Goal: Connect with others: Connect with others

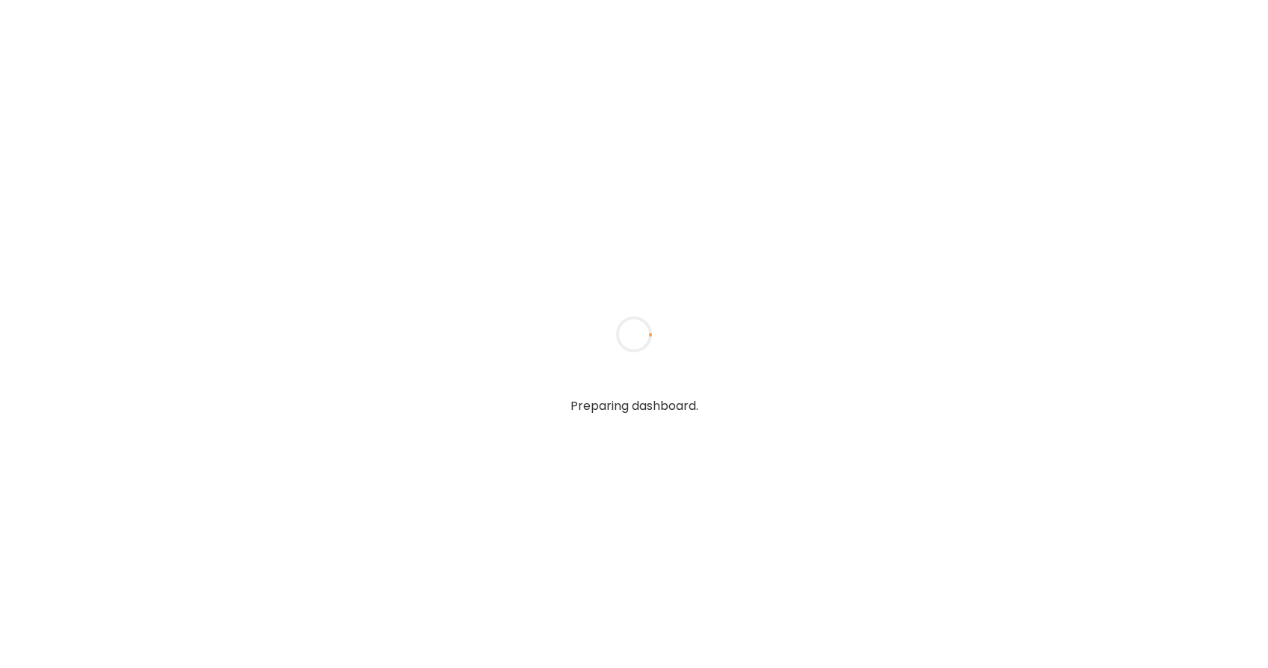
type textarea "**********"
type input "*****"
type input "**********"
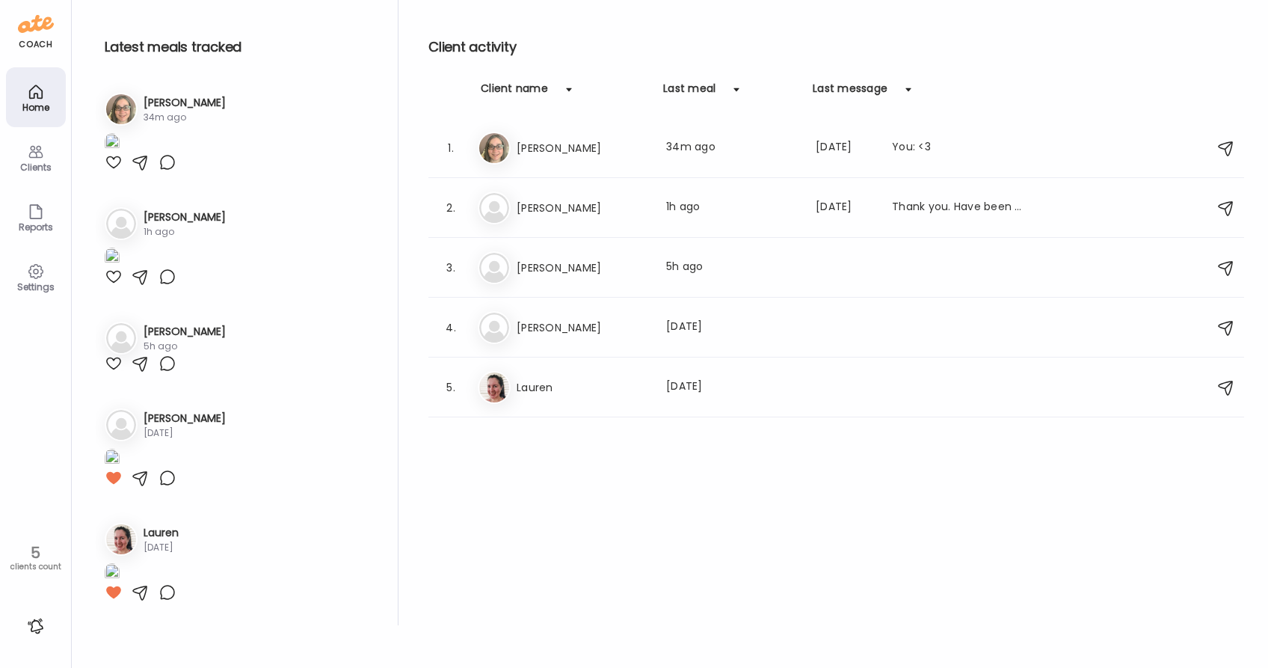
click at [108, 171] on div at bounding box center [114, 162] width 18 height 18
click at [161, 225] on h3 "[PERSON_NAME]" at bounding box center [185, 217] width 82 height 16
click at [611, 231] on div "2. Na [PERSON_NAME] Last meal: 1h ago Last message: [DATE] Thank you. Have been…" at bounding box center [836, 208] width 816 height 60
click at [631, 206] on h3 "[PERSON_NAME]" at bounding box center [583, 208] width 132 height 18
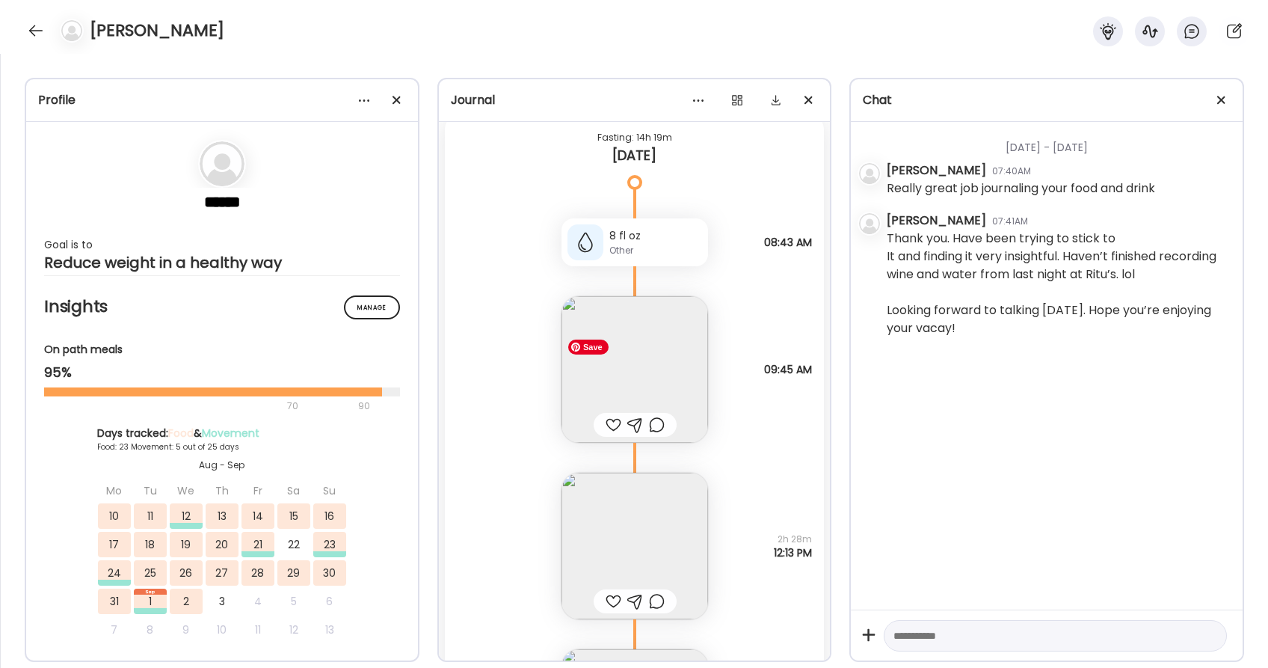
scroll to position [33854, 0]
click at [609, 428] on div at bounding box center [614, 428] width 16 height 18
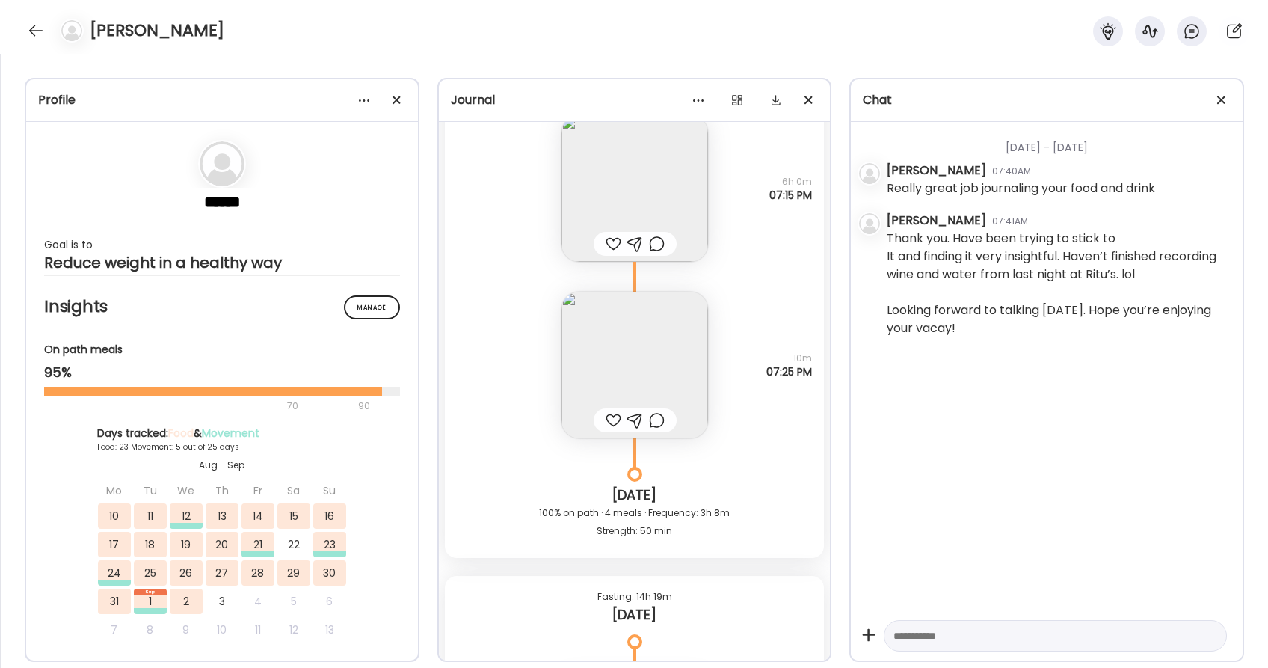
scroll to position [33400, 0]
click at [638, 342] on img at bounding box center [634, 363] width 147 height 147
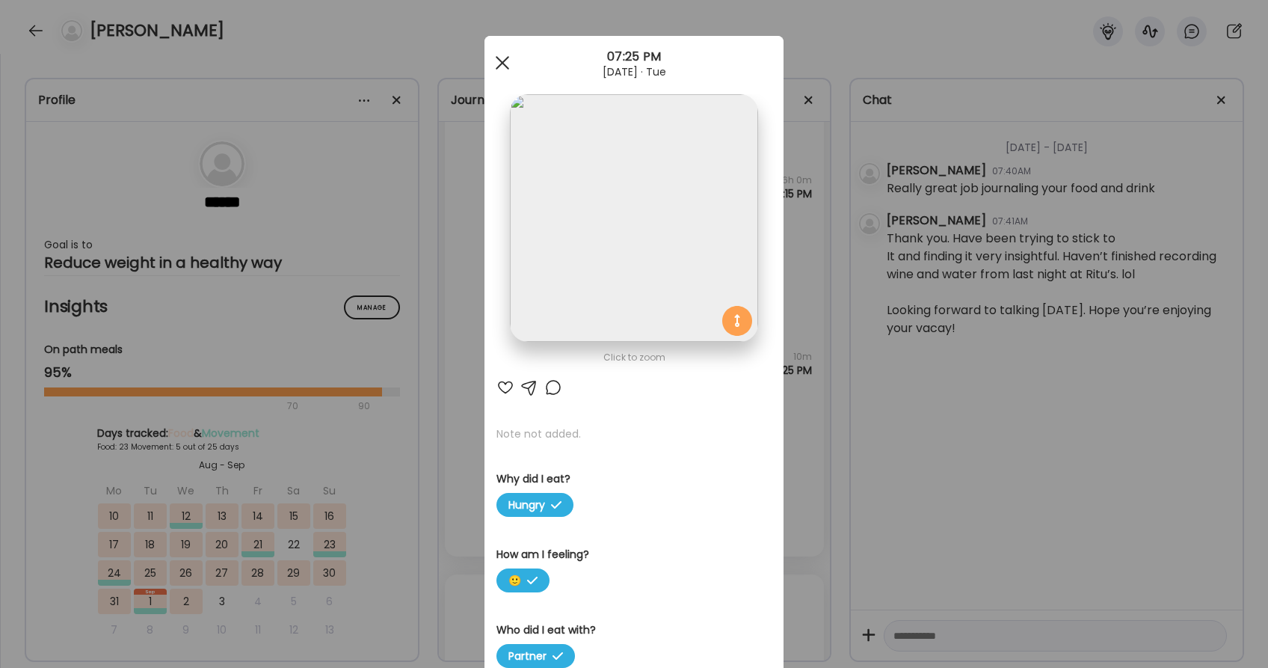
click at [502, 61] on span at bounding box center [502, 62] width 13 height 13
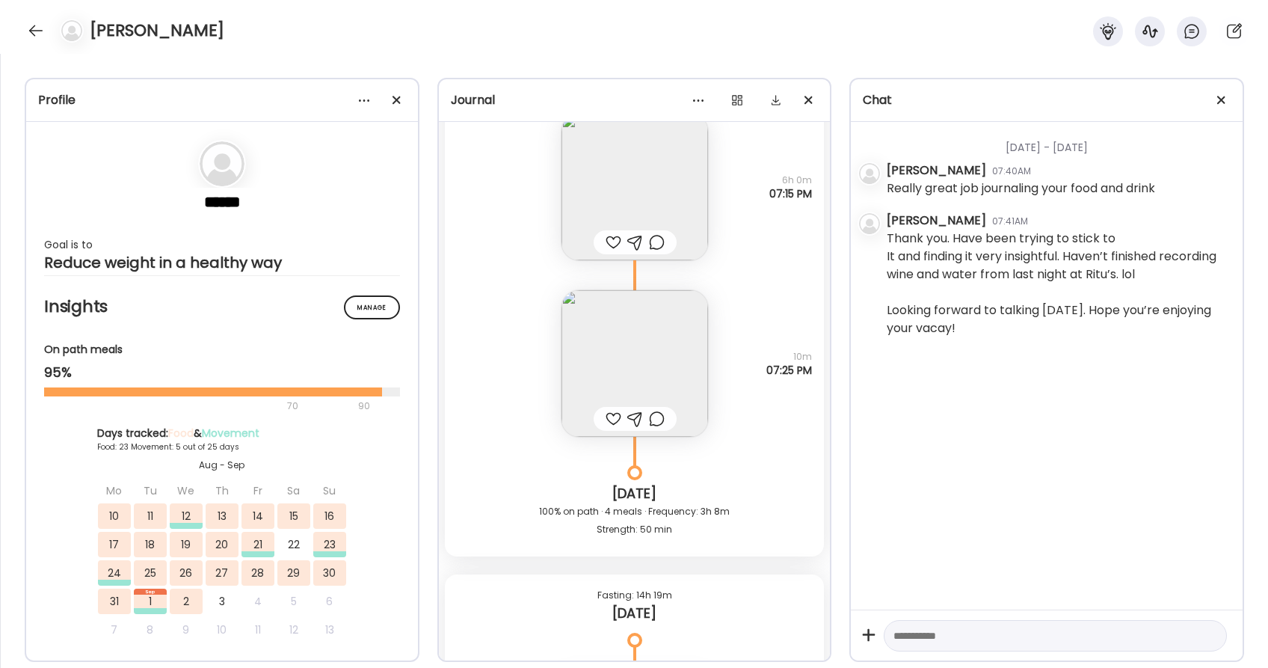
click at [611, 422] on div at bounding box center [614, 419] width 16 height 18
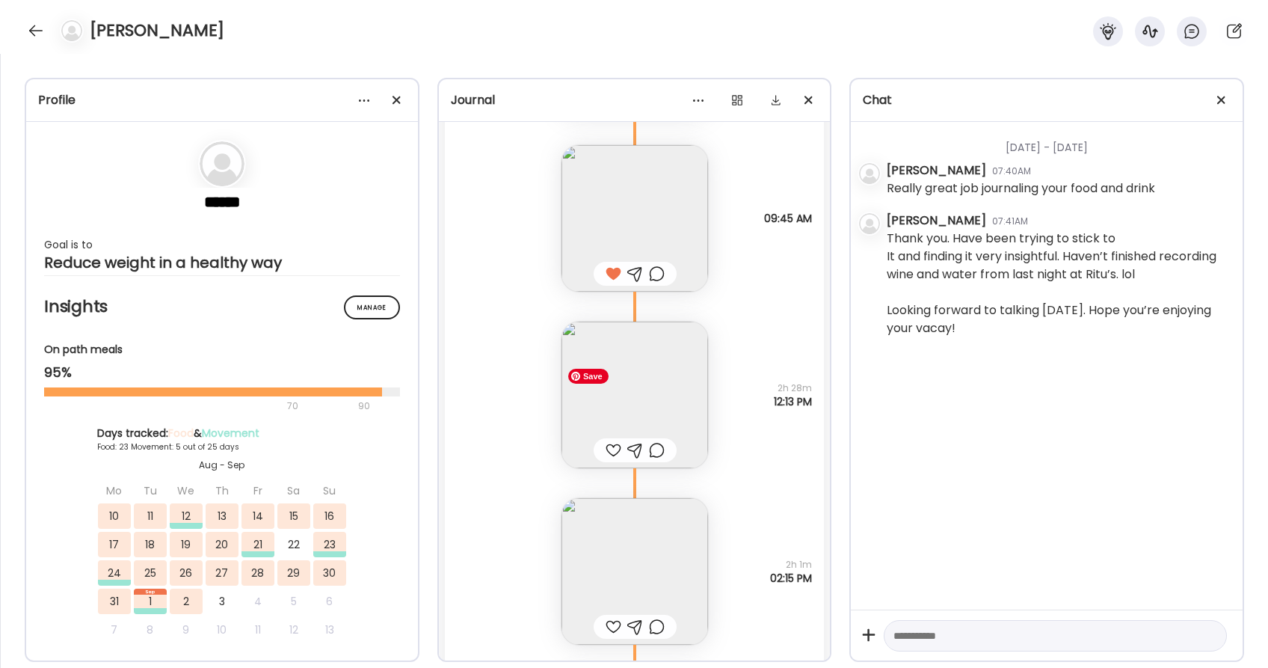
scroll to position [34029, 0]
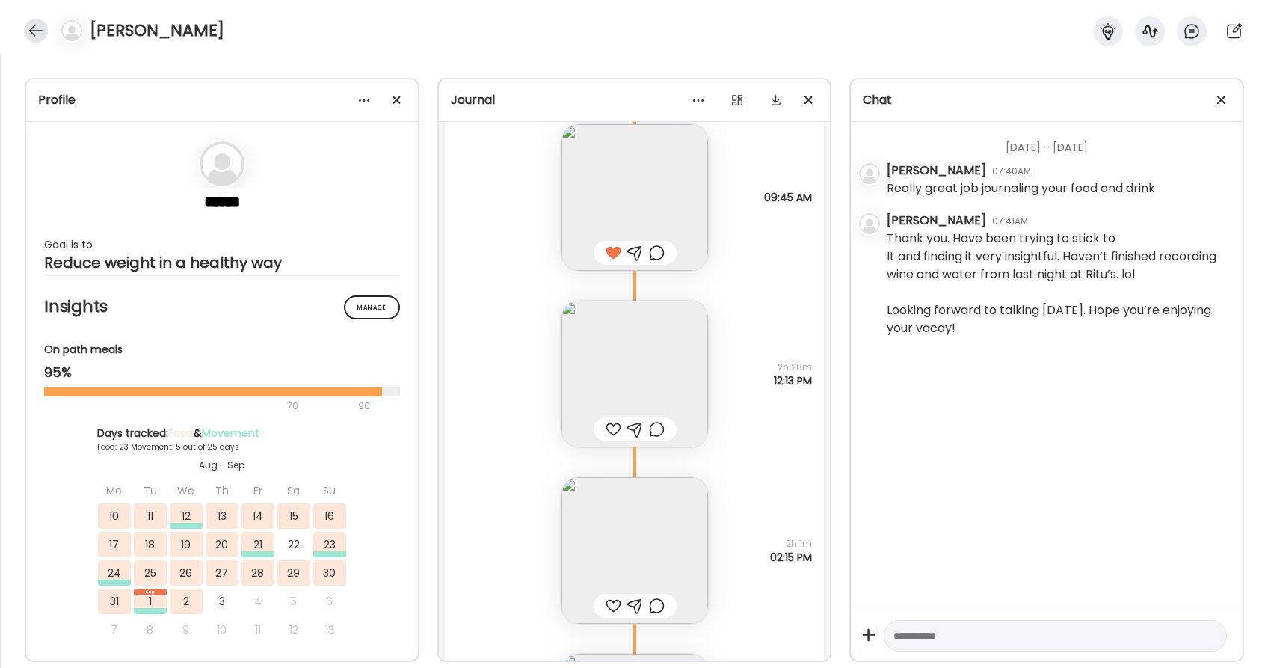
click at [34, 25] on div at bounding box center [36, 31] width 24 height 24
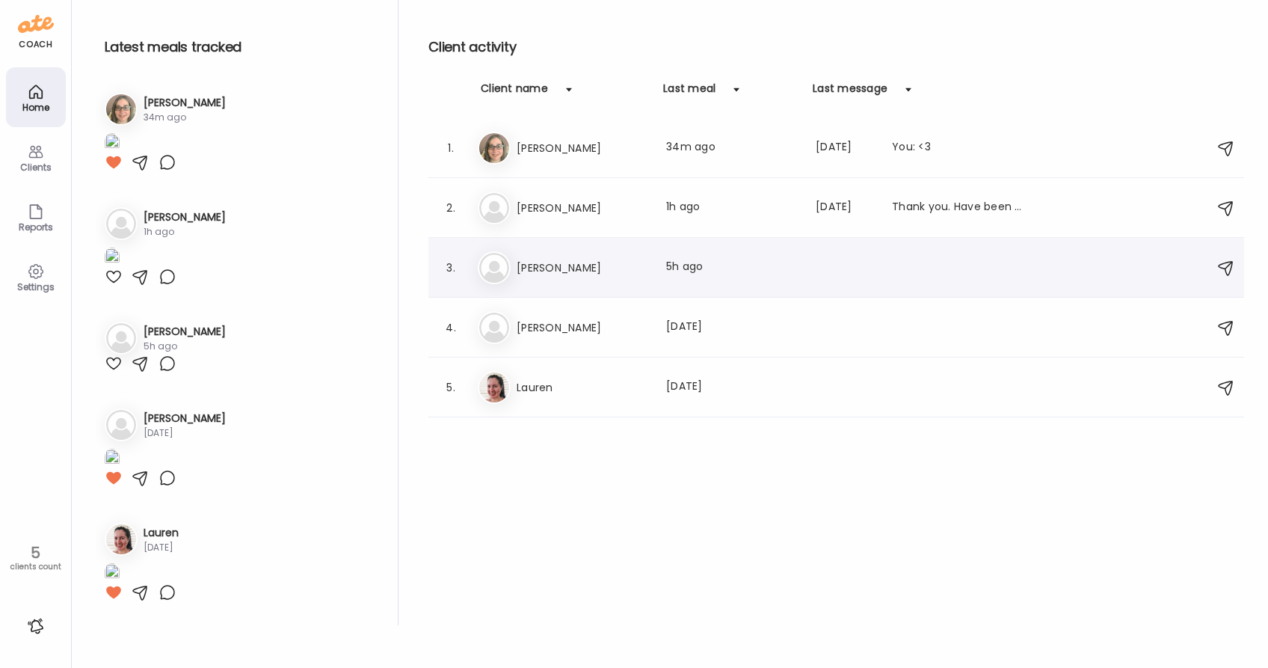
click at [529, 277] on div "Pa [PERSON_NAME] meal: 5h ago" at bounding box center [838, 267] width 721 height 33
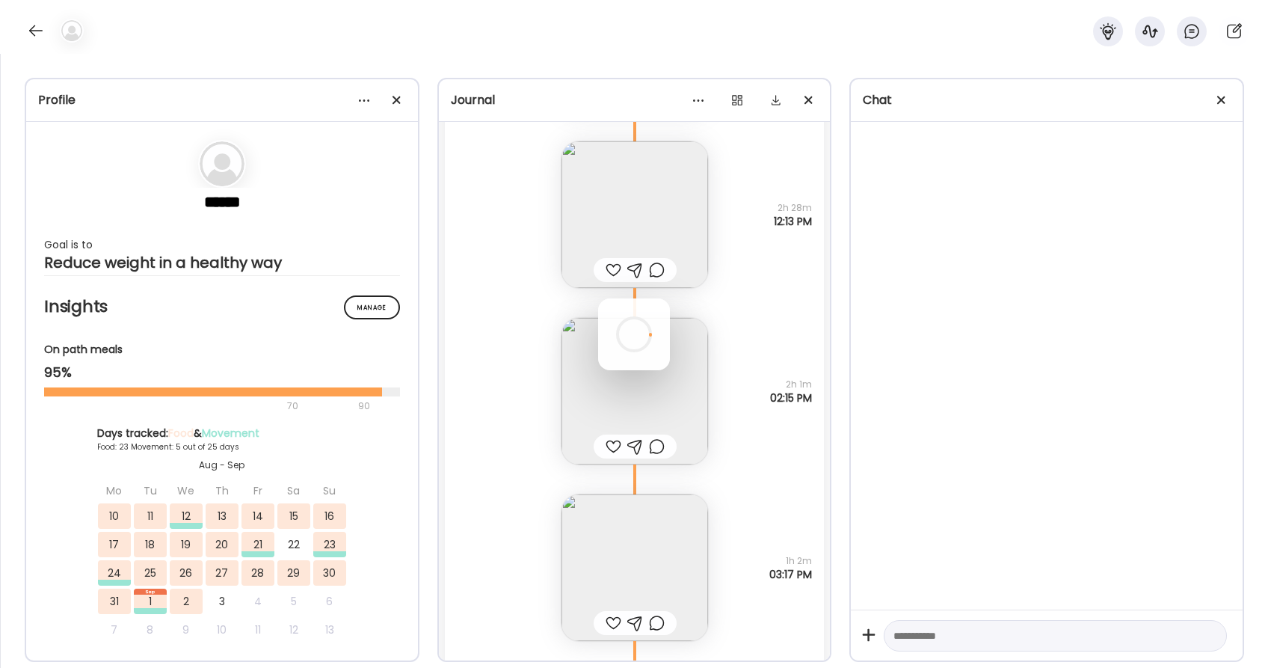
scroll to position [4964, 0]
